Goal: Find specific fact: Find specific fact

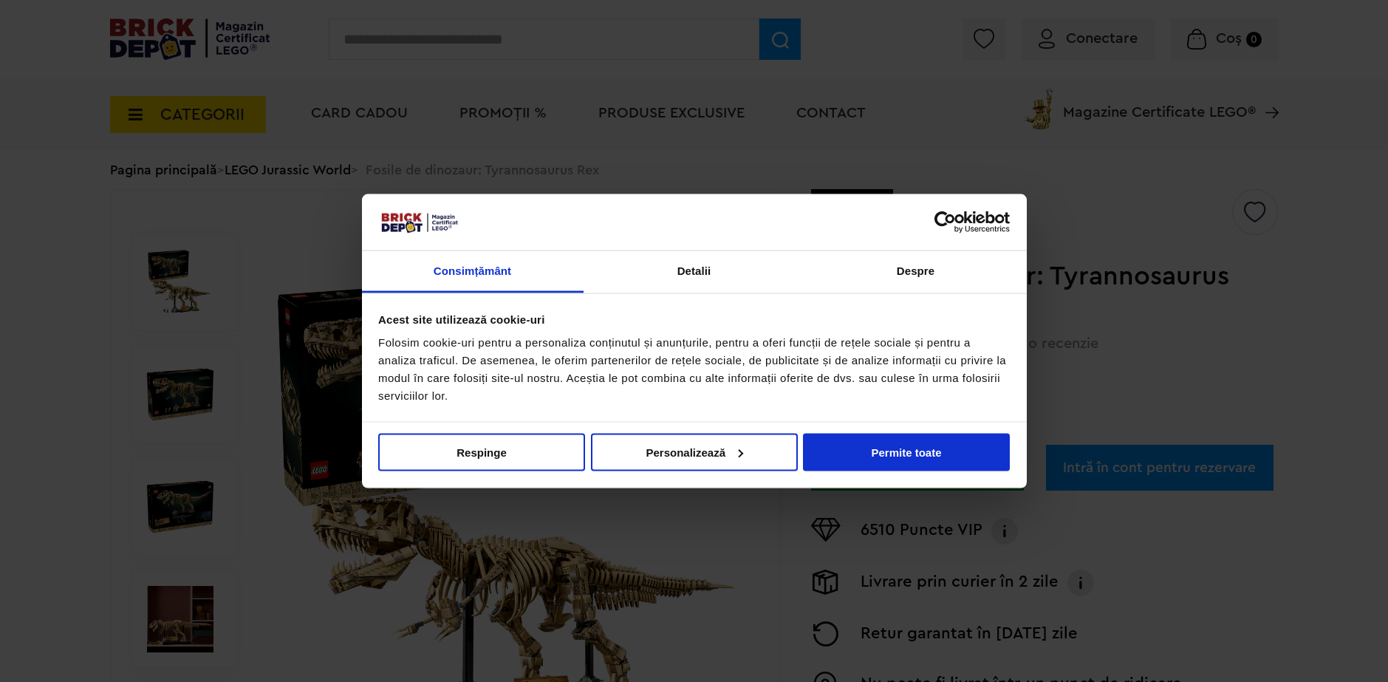
click at [918, 463] on div "Nu vindeți sau nu împărtășiți informațiile mele personale Respinge Permite sele…" at bounding box center [694, 455] width 665 height 66
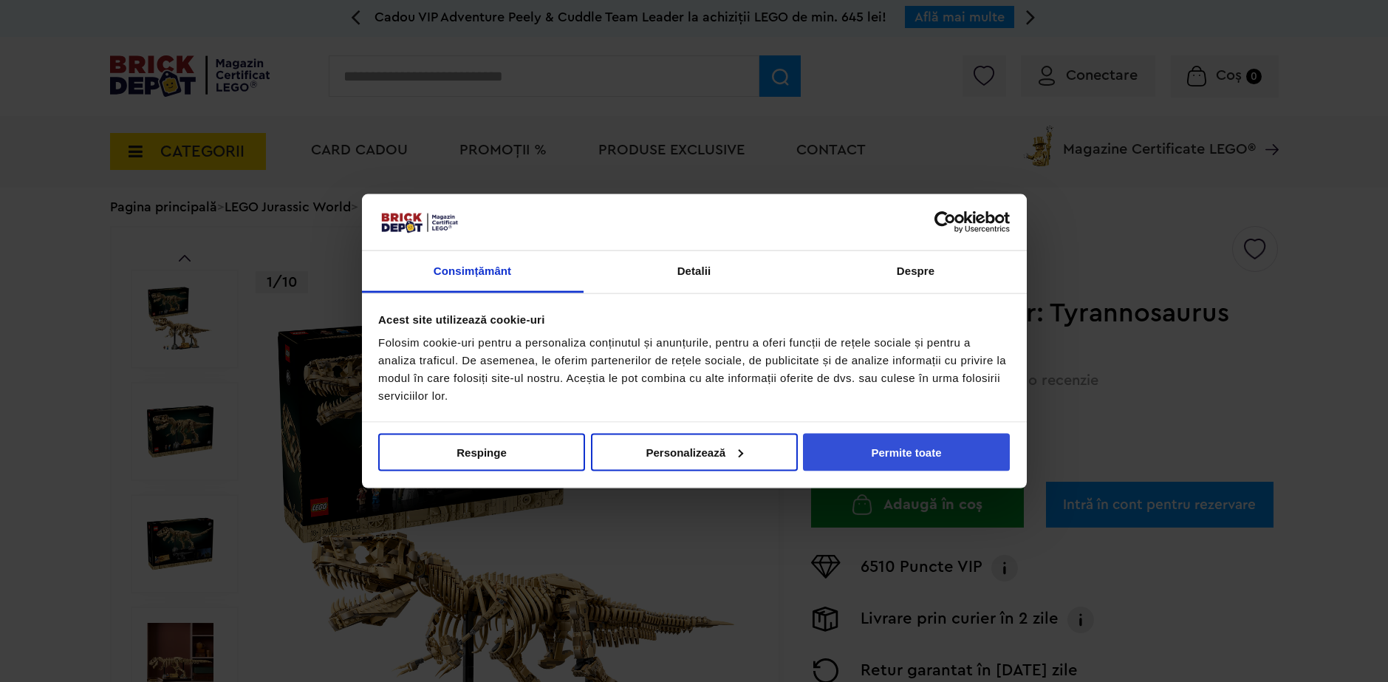
click at [912, 446] on button "Permite toate" at bounding box center [906, 452] width 207 height 38
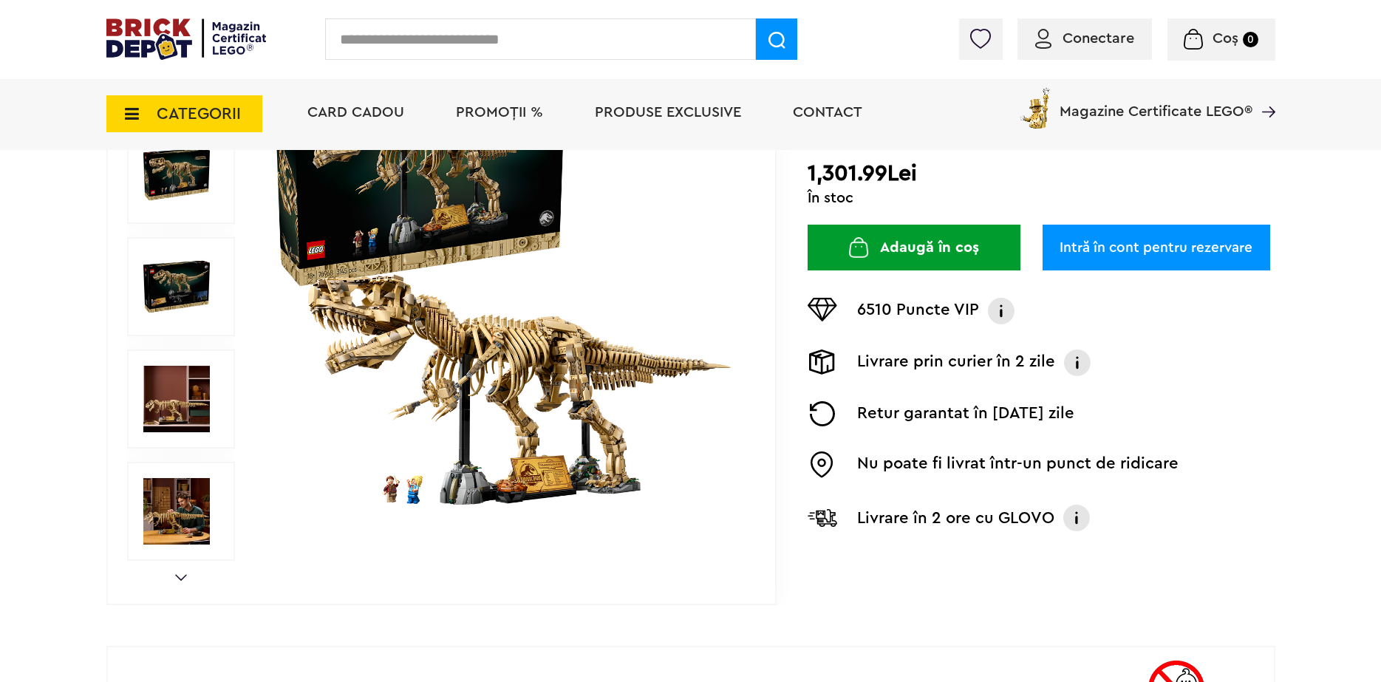
scroll to position [288, 0]
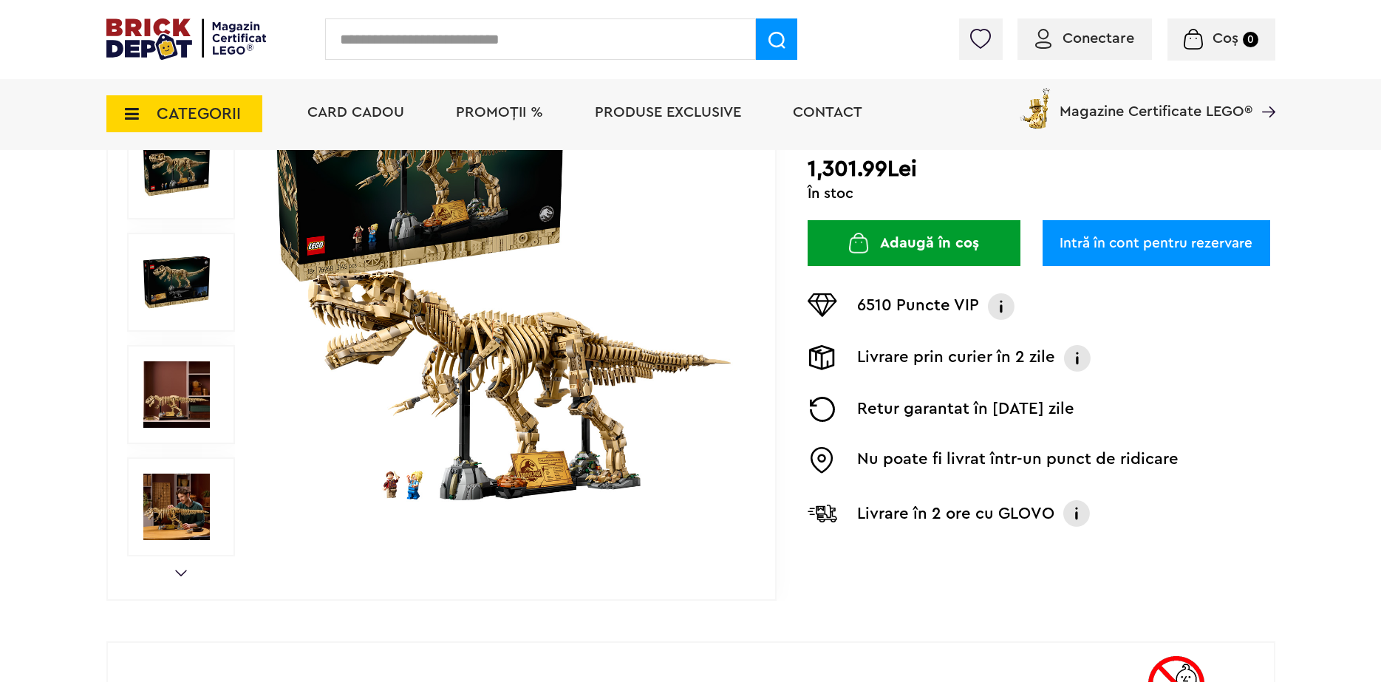
drag, startPoint x: 1365, startPoint y: 366, endPoint x: 1353, endPoint y: 285, distance: 81.4
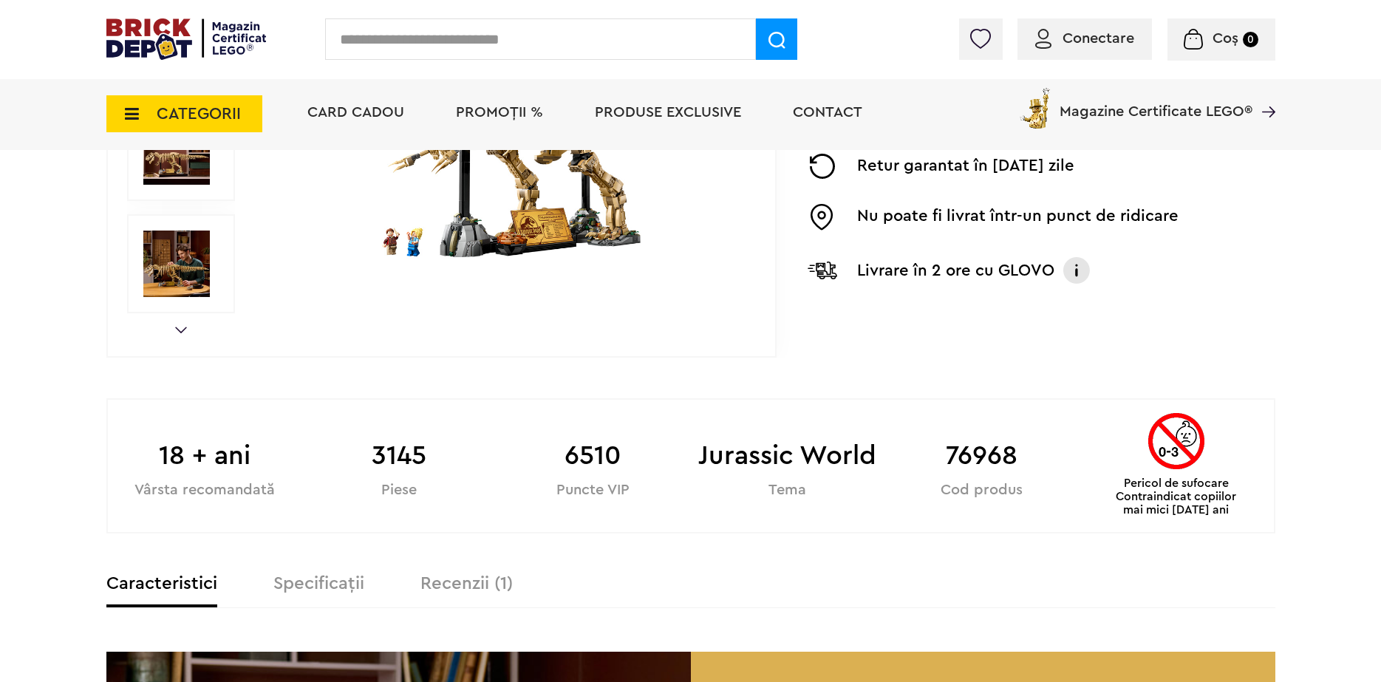
scroll to position [536, 0]
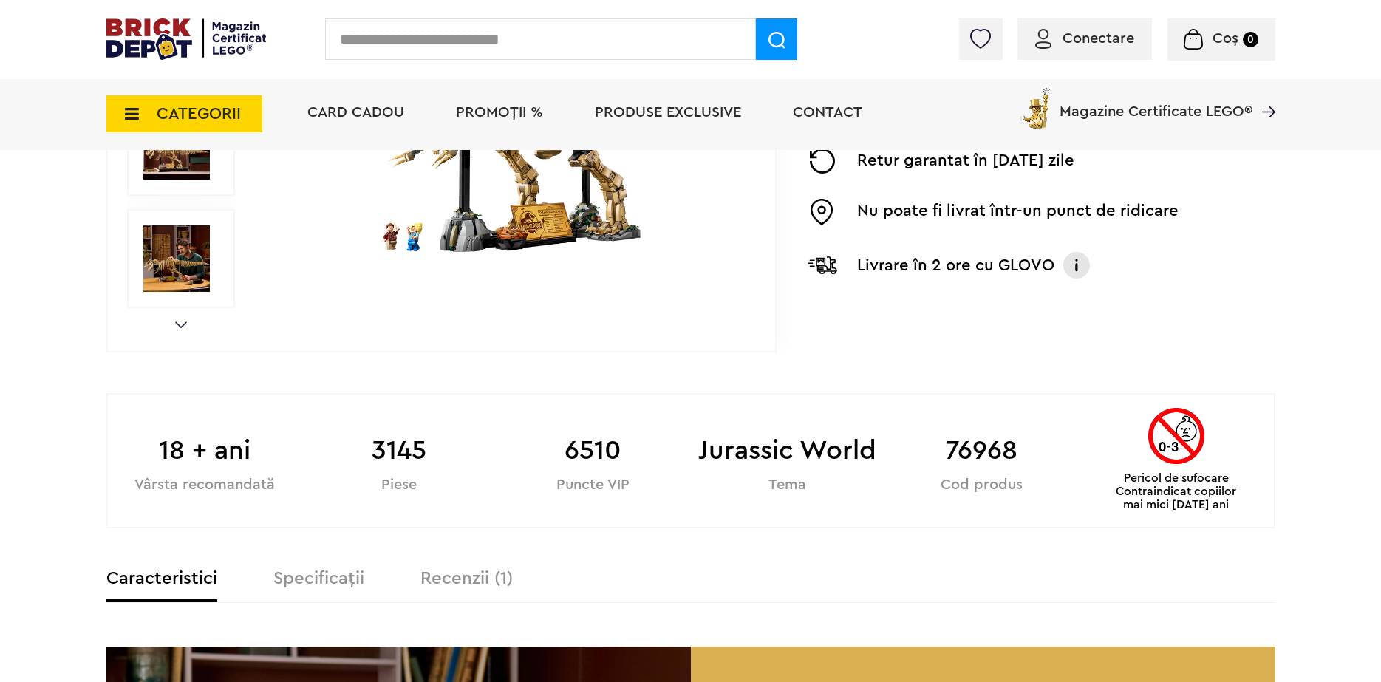
click at [965, 455] on b "76968" at bounding box center [981, 451] width 194 height 40
click at [969, 453] on b "76968" at bounding box center [981, 451] width 194 height 40
copy div "76968"
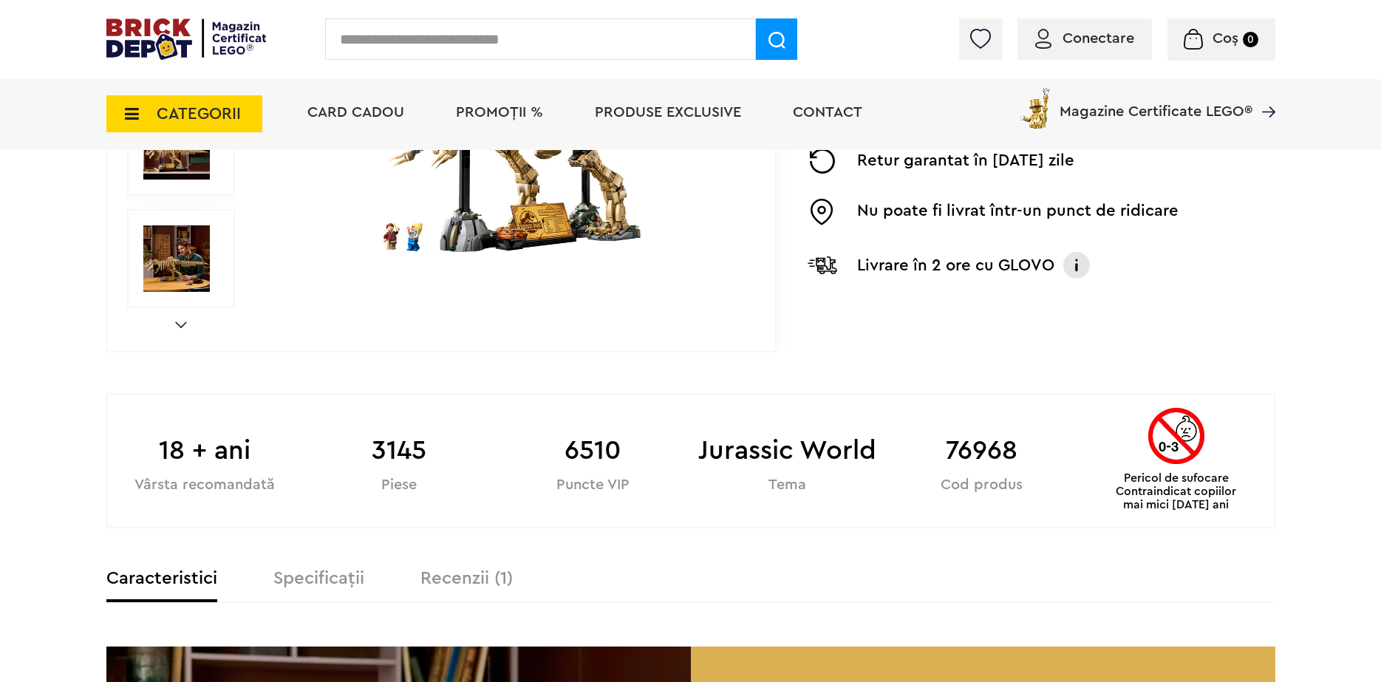
drag, startPoint x: 1356, startPoint y: 403, endPoint x: 1331, endPoint y: 364, distance: 45.5
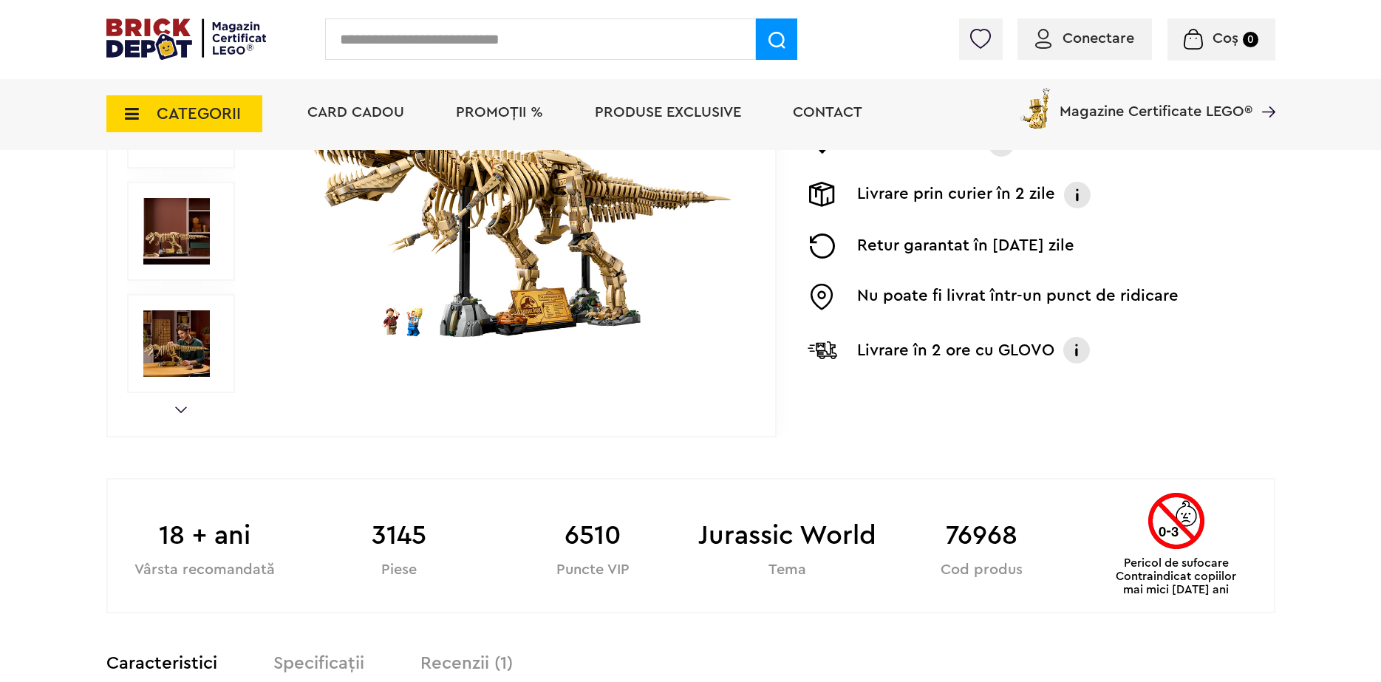
scroll to position [0, 0]
